Goal: Find specific page/section: Find specific page/section

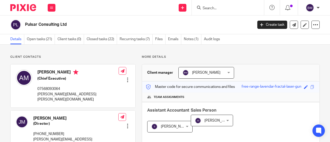
scroll to position [26, 0]
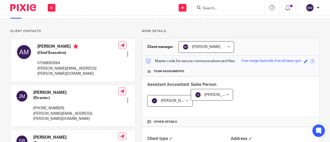
click at [217, 10] on input "Search" at bounding box center [225, 8] width 46 height 5
click at [215, 8] on input "Search" at bounding box center [225, 8] width 46 height 5
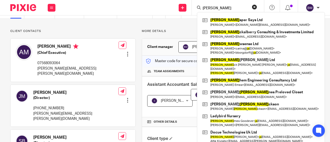
type input "J"
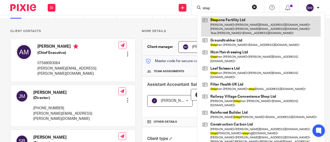
type input "step"
click at [266, 24] on link at bounding box center [261, 26] width 120 height 20
